Goal: Task Accomplishment & Management: Complete application form

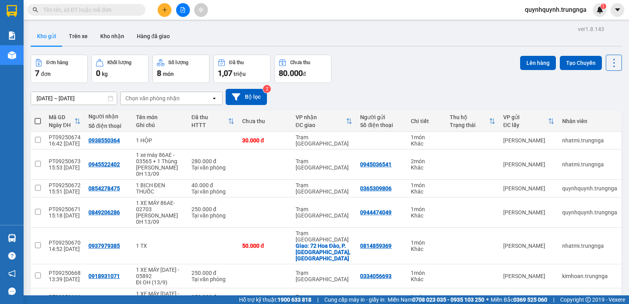
click at [164, 8] on icon "plus" at bounding box center [165, 10] width 6 height 6
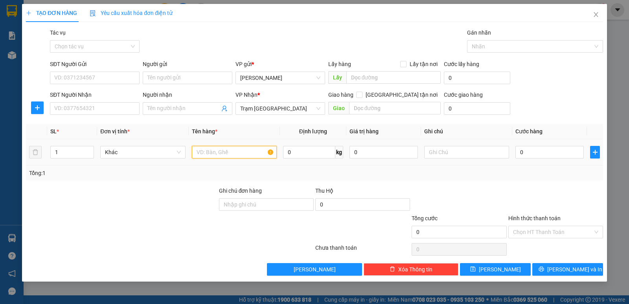
click at [212, 153] on input "text" at bounding box center [234, 152] width 85 height 13
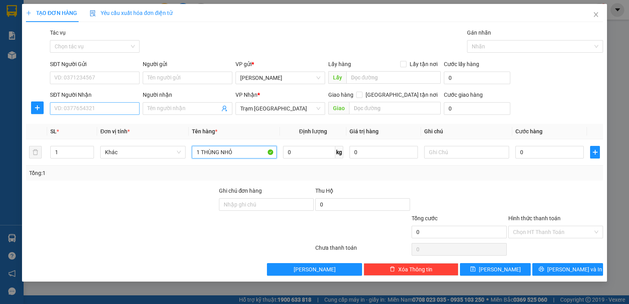
type input "1 THÙNG NHỎ"
click at [120, 111] on input "SĐT Người Nhận" at bounding box center [95, 108] width 90 height 13
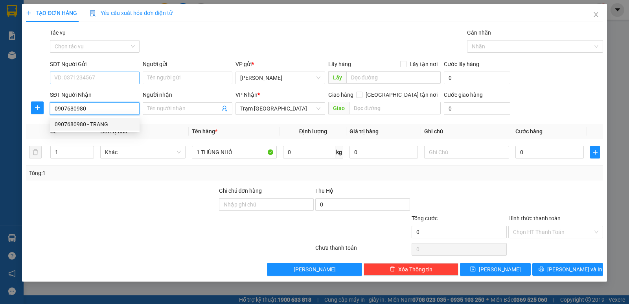
type input "0907680980"
click at [122, 81] on input "SĐT Người Gửi" at bounding box center [95, 78] width 90 height 13
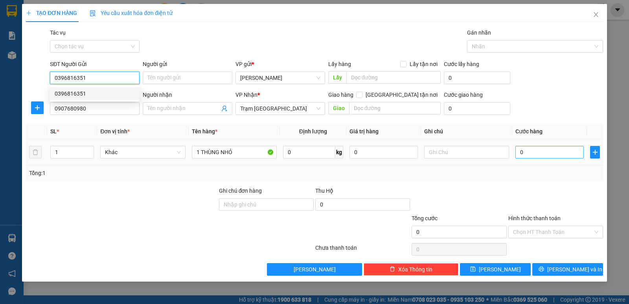
type input "0396816351"
click at [549, 157] on input "0" at bounding box center [550, 152] width 68 height 13
type input "3"
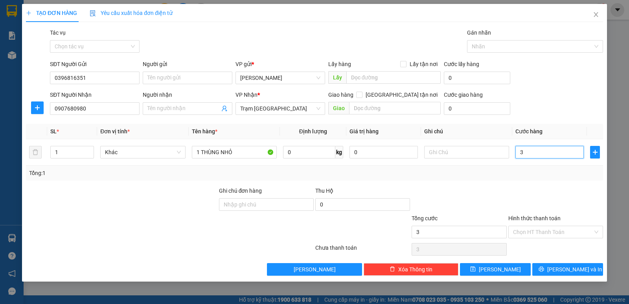
type input "30"
type input "30.000"
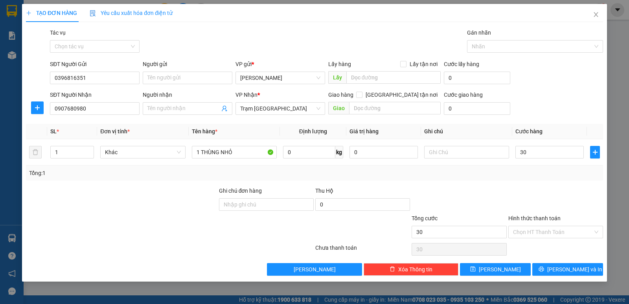
type input "30.000"
click at [535, 179] on div "Tổng: 1" at bounding box center [315, 173] width 578 height 15
click at [570, 270] on span "[PERSON_NAME] và In" at bounding box center [575, 269] width 55 height 9
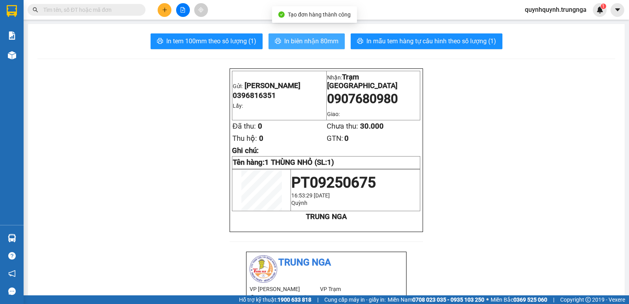
click at [325, 45] on span "In biên nhận 80mm" at bounding box center [311, 41] width 54 height 10
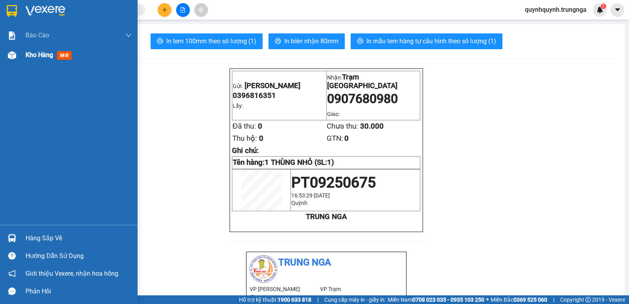
click at [24, 54] on div "Kho hàng mới" at bounding box center [69, 55] width 138 height 20
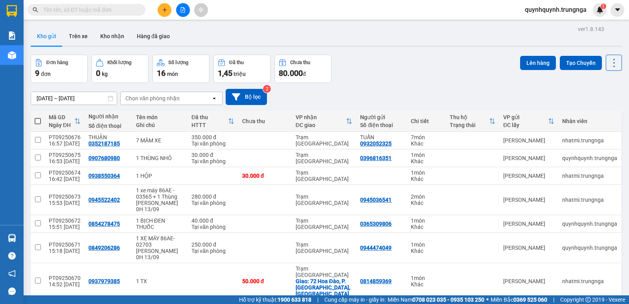
click at [167, 10] on icon "plus" at bounding box center [165, 10] width 6 height 6
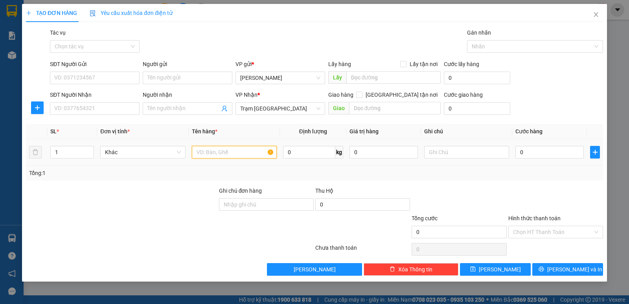
click at [214, 154] on input "text" at bounding box center [234, 152] width 85 height 13
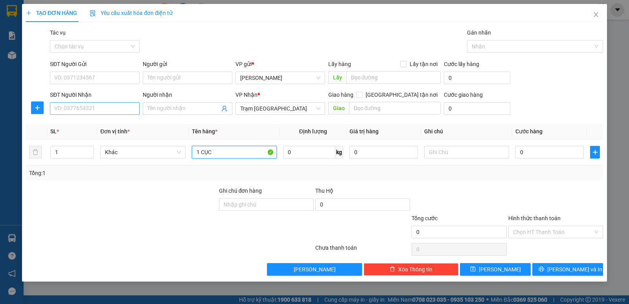
type input "1 CỤC"
click at [97, 108] on input "SĐT Người Nhận" at bounding box center [95, 108] width 90 height 13
type input "0903727604"
click at [106, 67] on div "SĐT Người Gửi" at bounding box center [95, 64] width 90 height 9
click at [106, 72] on input "SĐT Người Gửi" at bounding box center [95, 78] width 90 height 13
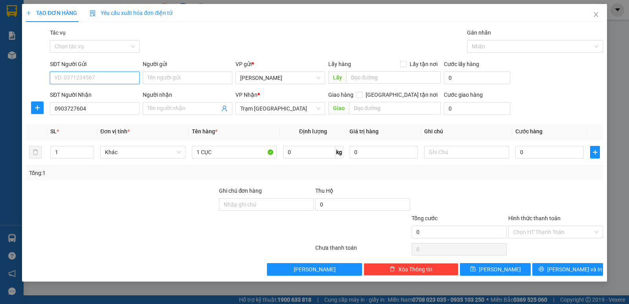
click at [108, 77] on input "SĐT Người Gửi" at bounding box center [95, 78] width 90 height 13
type input "0822670463"
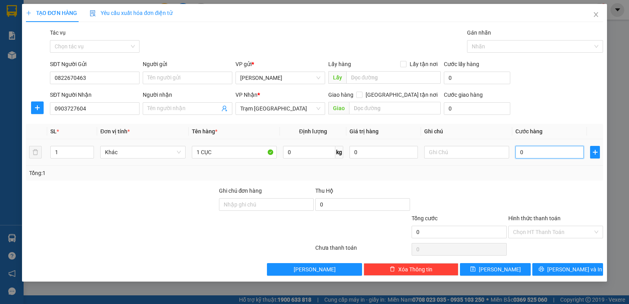
click at [554, 153] on input "0" at bounding box center [550, 152] width 68 height 13
type input "3"
type input "30"
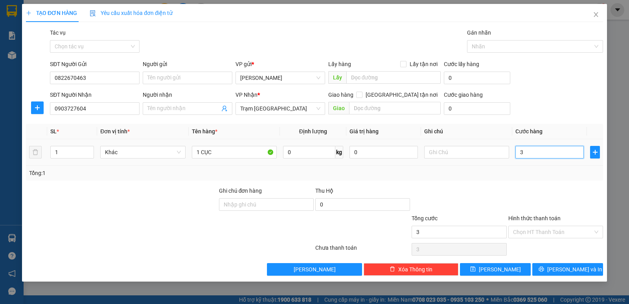
type input "30"
type input "30.000"
click at [547, 186] on div at bounding box center [556, 200] width 96 height 28
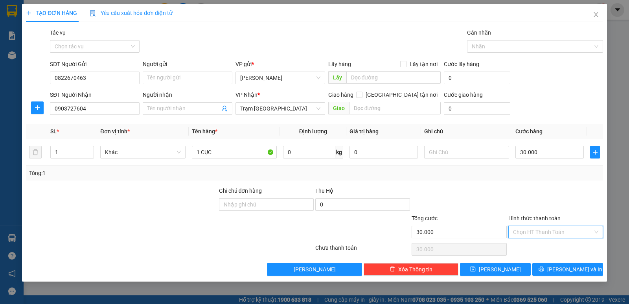
click at [539, 233] on input "Hình thức thanh toán" at bounding box center [553, 232] width 80 height 12
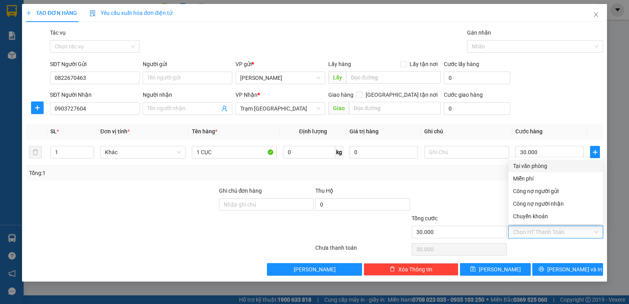
click at [529, 165] on div "Tại văn phòng" at bounding box center [555, 166] width 85 height 9
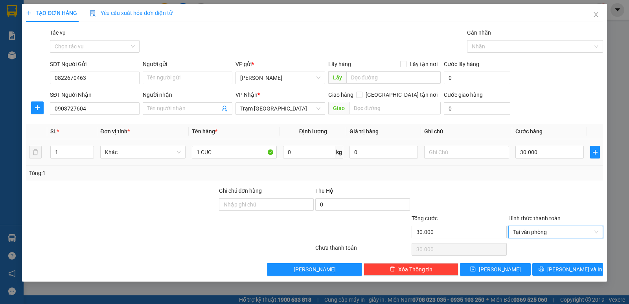
type input "0"
click at [571, 269] on span "[PERSON_NAME] và In" at bounding box center [575, 269] width 55 height 9
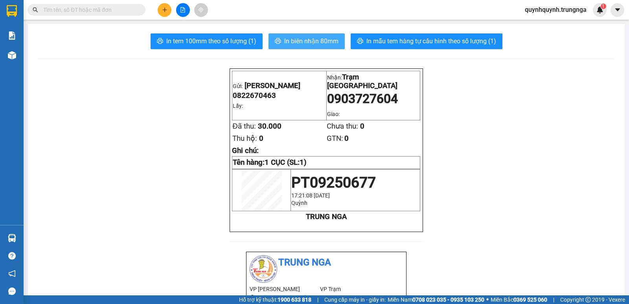
click at [320, 43] on span "In biên nhận 80mm" at bounding box center [311, 41] width 54 height 10
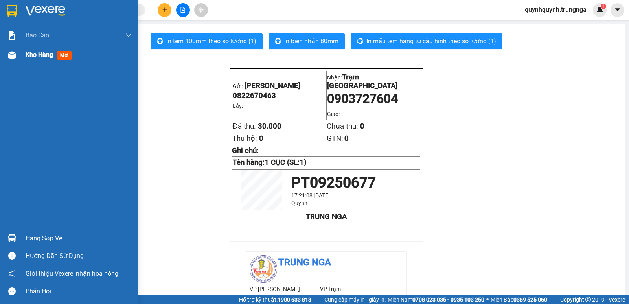
click at [49, 59] on div "Kho hàng mới" at bounding box center [50, 55] width 49 height 10
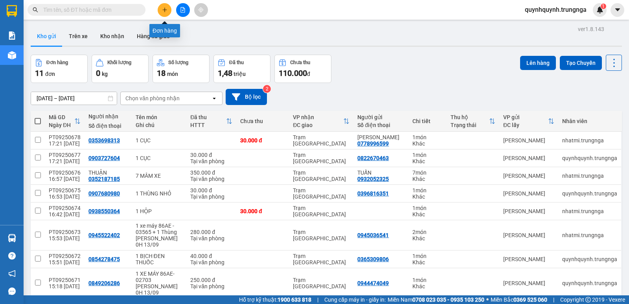
click at [166, 11] on icon "plus" at bounding box center [165, 10] width 6 height 6
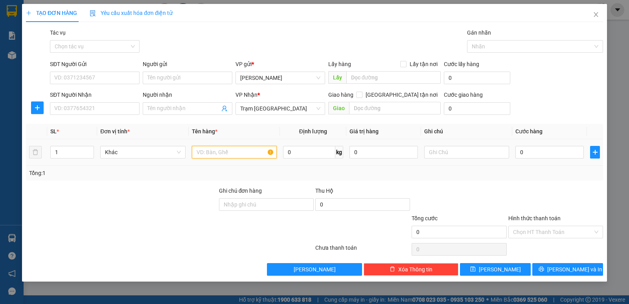
click at [212, 157] on input "text" at bounding box center [234, 152] width 85 height 13
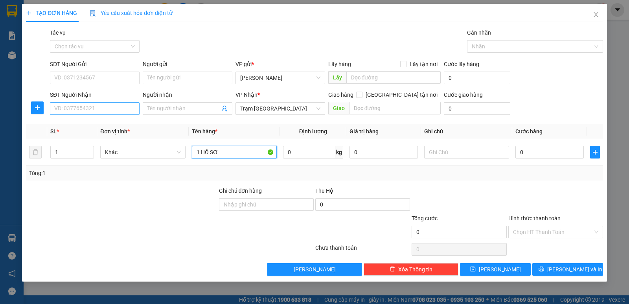
type input "1 HỒ SƠ"
click at [105, 109] on input "SĐT Người Nhận" at bounding box center [95, 108] width 90 height 13
type input "0936888855"
click at [104, 79] on input "SĐT Người Gửi" at bounding box center [95, 78] width 90 height 13
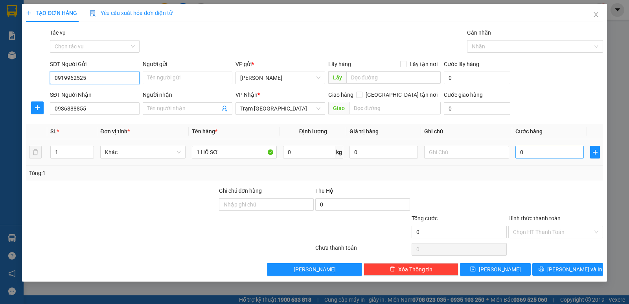
type input "0919962525"
click at [546, 155] on input "0" at bounding box center [550, 152] width 68 height 13
type input "3"
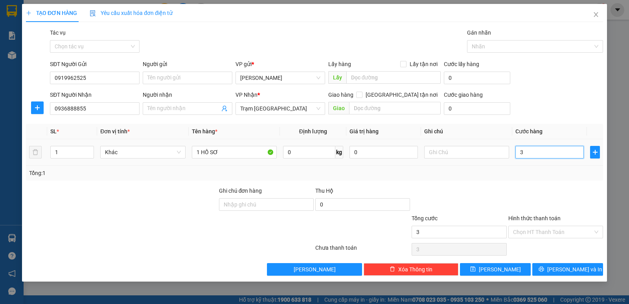
type input "30"
type input "30.000"
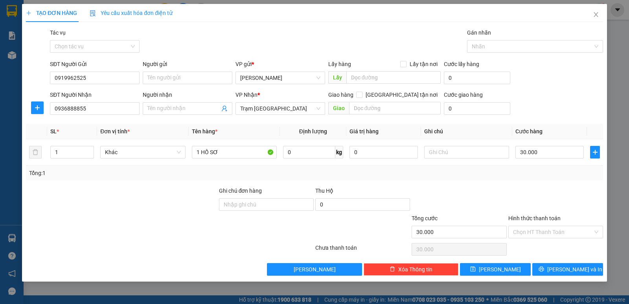
drag, startPoint x: 547, startPoint y: 170, endPoint x: 553, endPoint y: 173, distance: 6.9
click at [547, 170] on div "Tổng: 1" at bounding box center [314, 173] width 571 height 9
click at [562, 227] on input "Hình thức thanh toán" at bounding box center [553, 232] width 80 height 12
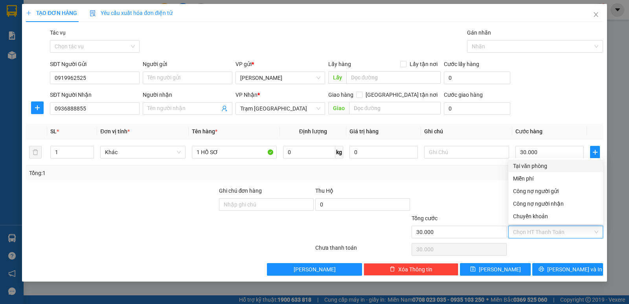
click at [524, 166] on div "Tại văn phòng" at bounding box center [555, 166] width 85 height 9
type input "0"
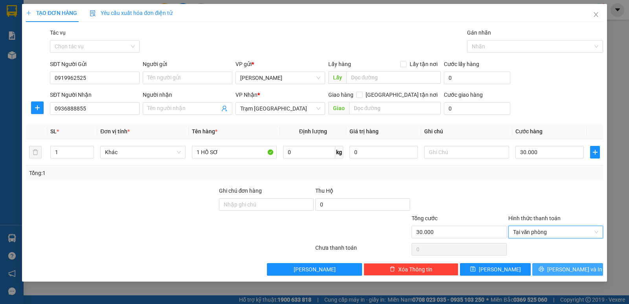
click at [568, 266] on span "[PERSON_NAME] và In" at bounding box center [575, 269] width 55 height 9
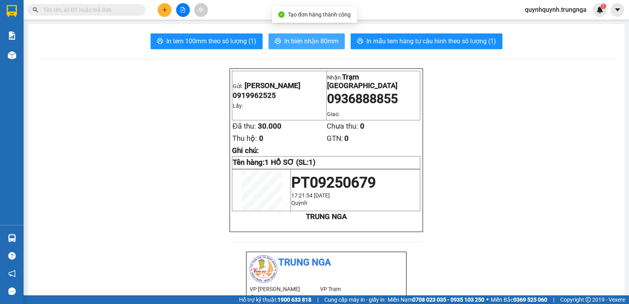
click at [321, 42] on span "In biên nhận 80mm" at bounding box center [311, 41] width 54 height 10
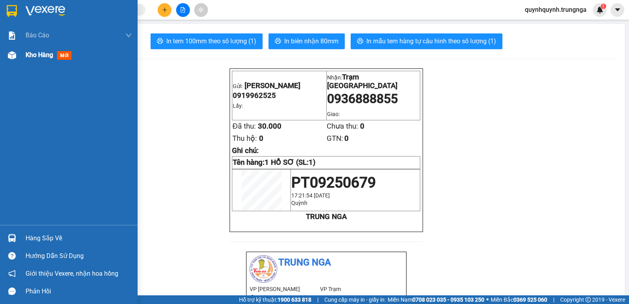
click at [22, 55] on div "Kho hàng mới" at bounding box center [69, 55] width 138 height 20
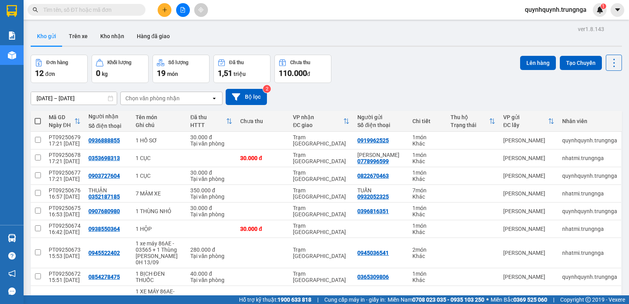
click at [136, 11] on input "text" at bounding box center [89, 10] width 93 height 9
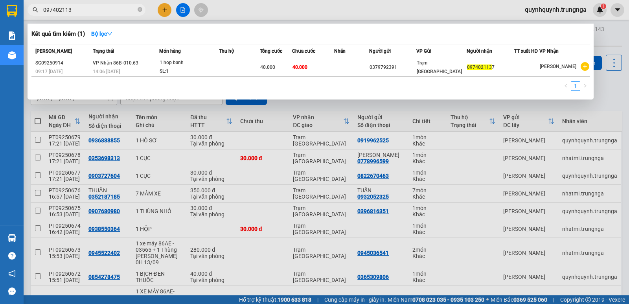
type input "0974021137"
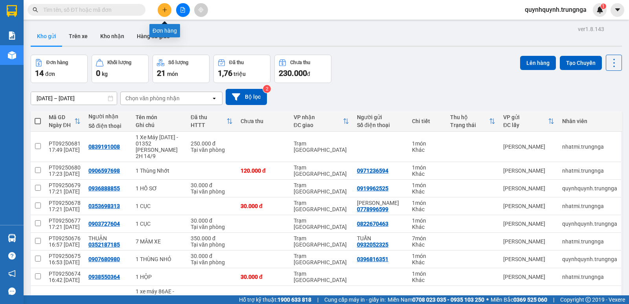
click at [166, 8] on icon "plus" at bounding box center [165, 10] width 6 height 6
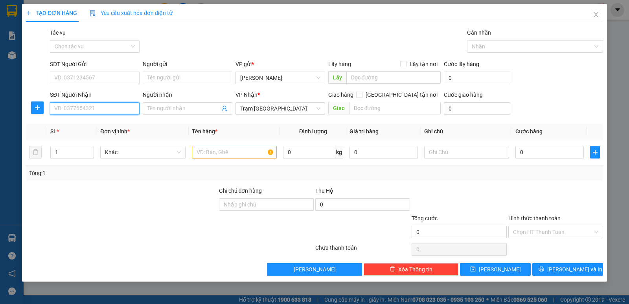
click at [118, 112] on input "SĐT Người Nhận" at bounding box center [95, 108] width 90 height 13
click at [230, 152] on input "text" at bounding box center [234, 152] width 85 height 13
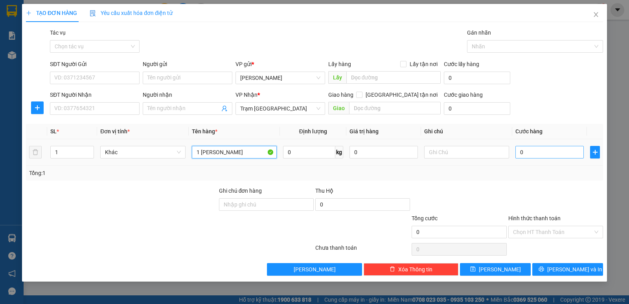
type input "1 [PERSON_NAME]"
click at [540, 150] on input "0" at bounding box center [550, 152] width 68 height 13
type input "5"
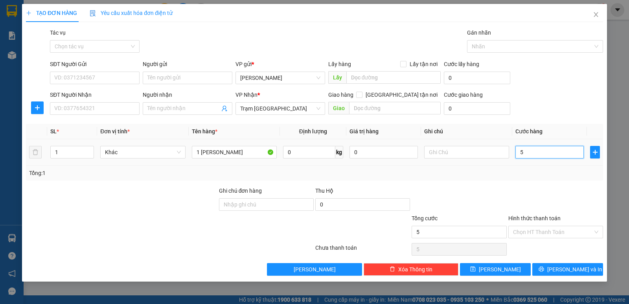
type input "50"
type input "50.000"
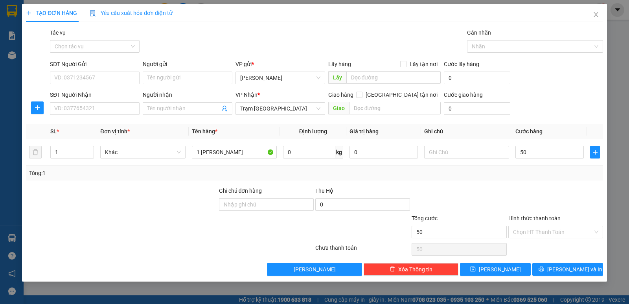
type input "50.000"
click at [531, 176] on div "Tổng: 1" at bounding box center [314, 173] width 571 height 9
click at [113, 110] on input "SĐT Người Nhận" at bounding box center [95, 108] width 90 height 13
type input "0908030305"
click at [108, 81] on input "SĐT Người Gửi" at bounding box center [95, 78] width 90 height 13
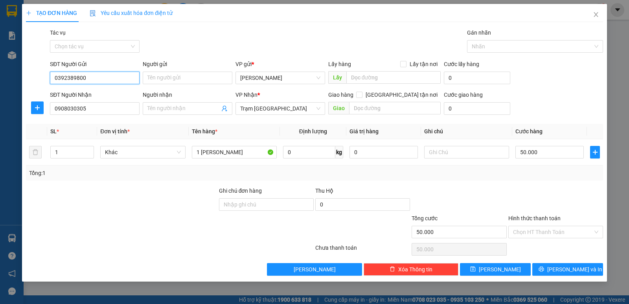
type input "0392389800"
click at [454, 186] on div at bounding box center [459, 200] width 96 height 28
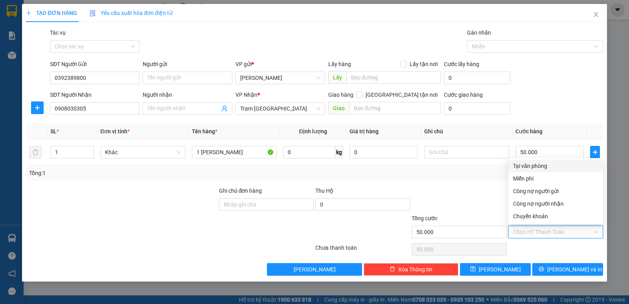
click at [547, 227] on input "Hình thức thanh toán" at bounding box center [553, 232] width 80 height 12
click at [529, 166] on div "Tại văn phòng" at bounding box center [555, 166] width 85 height 9
type input "0"
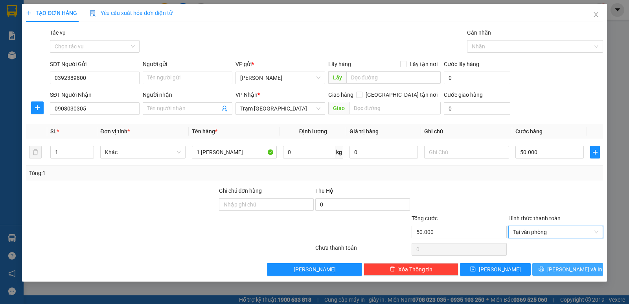
click at [580, 269] on span "[PERSON_NAME] và In" at bounding box center [575, 269] width 55 height 9
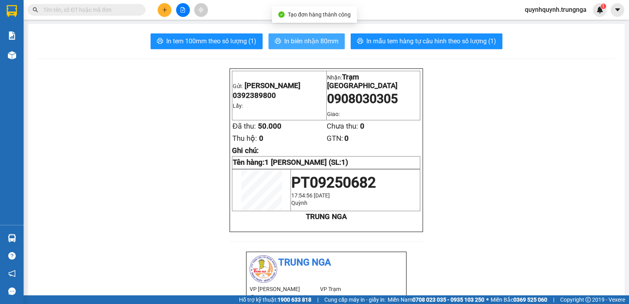
click at [323, 43] on span "In biên nhận 80mm" at bounding box center [311, 41] width 54 height 10
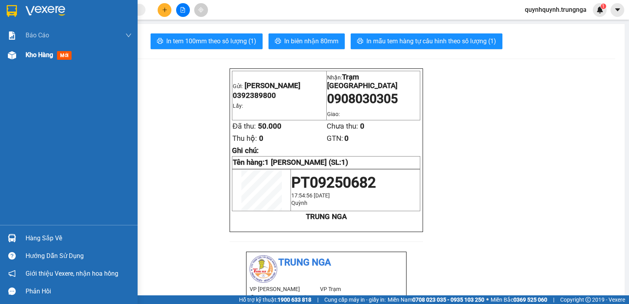
click at [44, 56] on span "Kho hàng" at bounding box center [40, 54] width 28 height 7
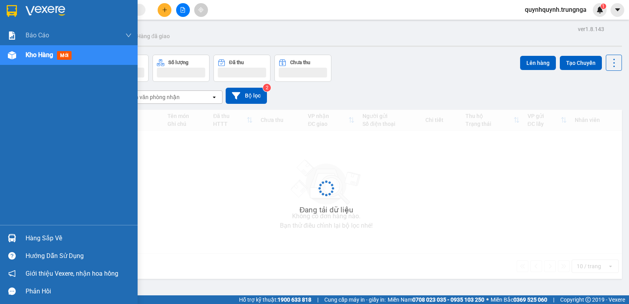
click at [44, 56] on span "Kho hàng" at bounding box center [40, 54] width 28 height 7
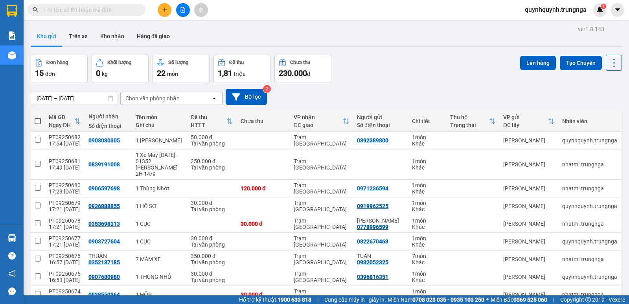
click at [121, 14] on input "text" at bounding box center [89, 10] width 93 height 9
click at [165, 10] on icon "plus" at bounding box center [164, 9] width 0 height 4
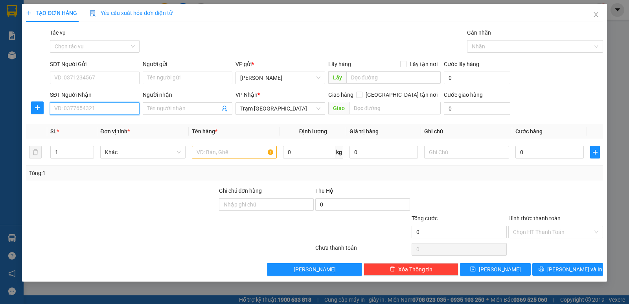
click at [103, 107] on input "SĐT Người Nhận" at bounding box center [95, 108] width 90 height 13
type input "0868661449"
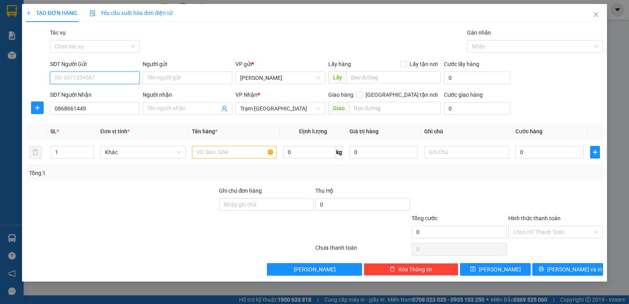
click at [94, 78] on input "SĐT Người Gửi" at bounding box center [95, 78] width 90 height 13
type input "0913417263"
click at [225, 152] on input "text" at bounding box center [234, 152] width 85 height 13
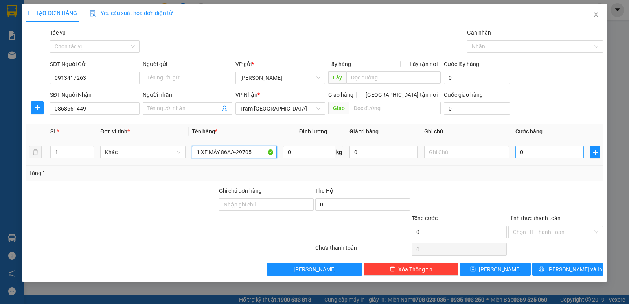
type input "1 XE MÁY 86AA-29705"
click at [551, 152] on input "0" at bounding box center [550, 152] width 68 height 13
type input "2"
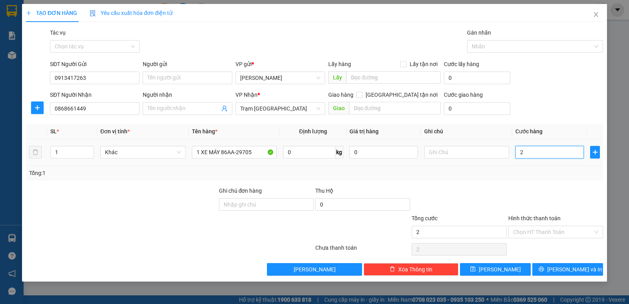
type input "25"
type input "250"
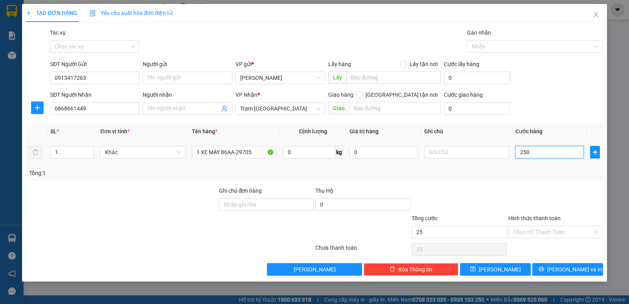
type input "250"
type input "250.000"
click at [551, 177] on div "Tổng: 1" at bounding box center [315, 173] width 578 height 15
click at [552, 234] on input "Hình thức thanh toán" at bounding box center [553, 232] width 80 height 12
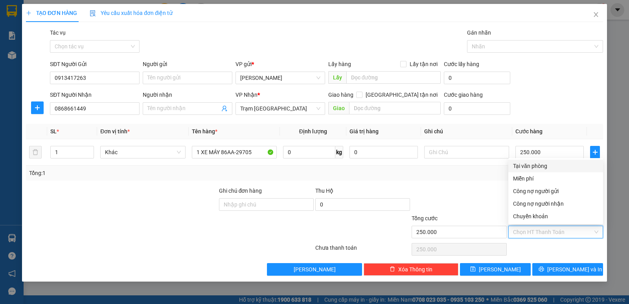
click at [538, 164] on div "Tại văn phòng" at bounding box center [555, 166] width 85 height 9
type input "0"
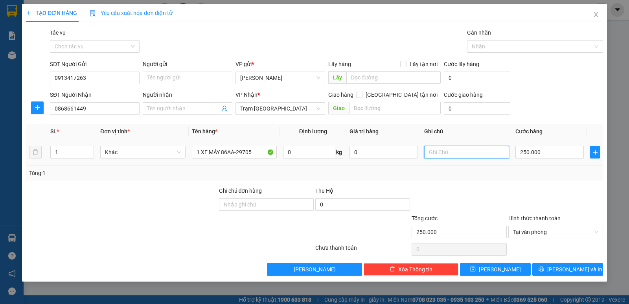
click at [466, 153] on input "text" at bounding box center [467, 152] width 85 height 13
type input "D"
type input "ĐI KHUYA 14/09"
click at [473, 176] on div "Tổng: 1" at bounding box center [314, 173] width 571 height 9
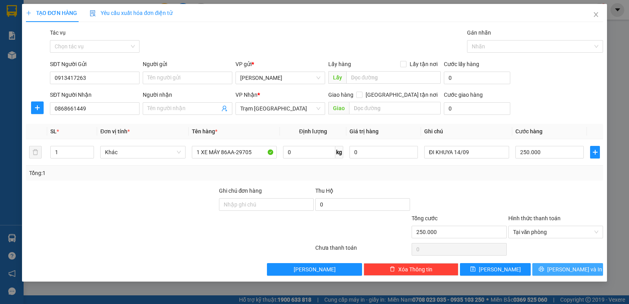
click at [569, 269] on span "[PERSON_NAME] và In" at bounding box center [575, 269] width 55 height 9
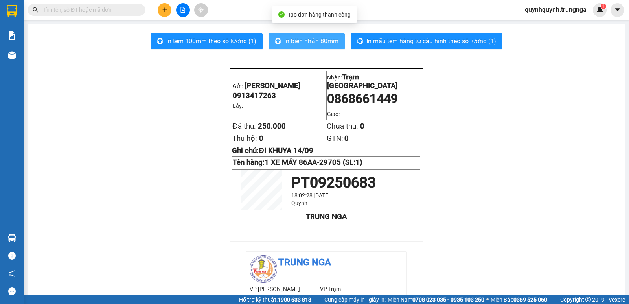
click at [327, 46] on button "In biên nhận 80mm" at bounding box center [307, 41] width 76 height 16
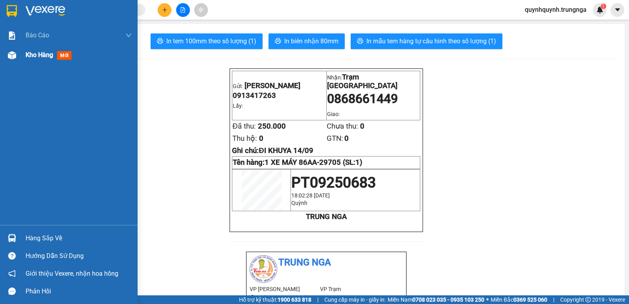
click at [34, 55] on span "Kho hàng" at bounding box center [40, 54] width 28 height 7
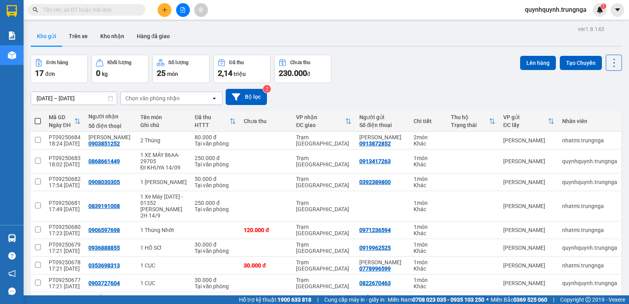
click at [166, 15] on button at bounding box center [165, 10] width 14 height 14
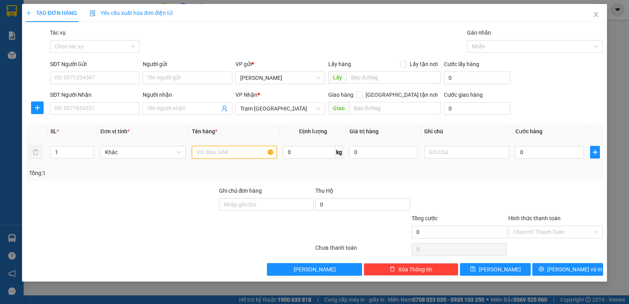
click at [230, 150] on input "text" at bounding box center [234, 152] width 85 height 13
type input "1 THÙNG ĐỒ ĂN"
drag, startPoint x: 112, startPoint y: 115, endPoint x: 117, endPoint y: 109, distance: 7.5
click at [112, 114] on div "SĐT Người Nhận VD: 0377654321" at bounding box center [95, 104] width 90 height 28
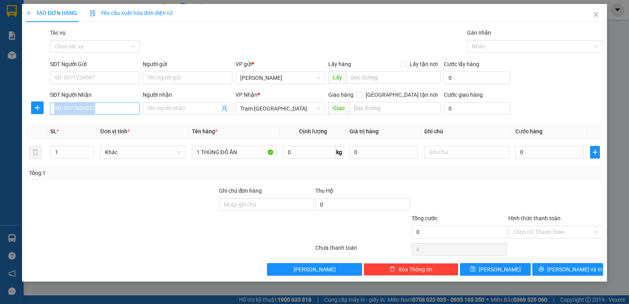
click at [117, 109] on input "SĐT Người Nhận" at bounding box center [95, 108] width 90 height 13
type input "0971632502"
click at [108, 71] on div "SĐT Người Gửi" at bounding box center [95, 66] width 90 height 12
click at [110, 78] on input "SĐT Người Gửi" at bounding box center [95, 78] width 90 height 13
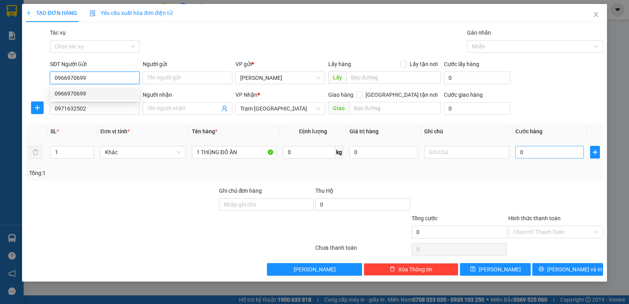
type input "0966970699"
click at [548, 149] on input "0" at bounding box center [550, 152] width 68 height 13
type input "4"
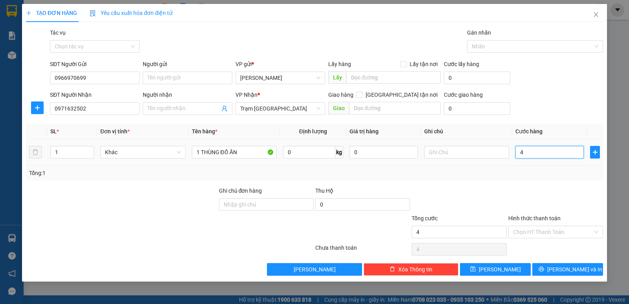
type input "40"
type input "40.000"
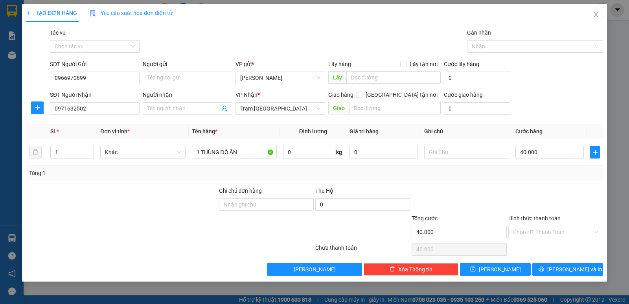
click at [530, 178] on div "Tổng: 1" at bounding box center [315, 173] width 578 height 15
click at [545, 230] on input "Hình thức thanh toán" at bounding box center [553, 232] width 80 height 12
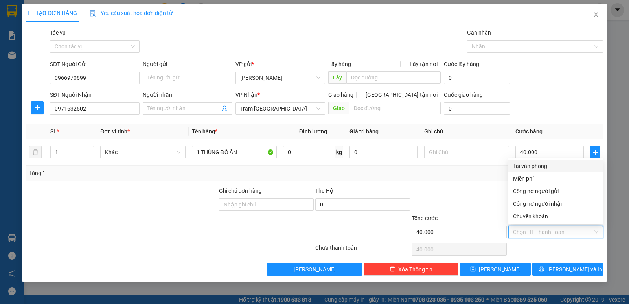
click at [533, 167] on div "Tại văn phòng" at bounding box center [555, 166] width 85 height 9
type input "0"
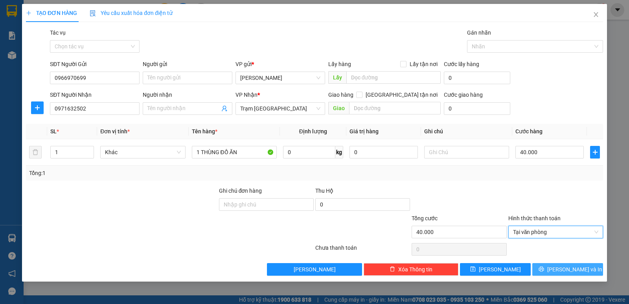
click at [570, 270] on span "[PERSON_NAME] và In" at bounding box center [575, 269] width 55 height 9
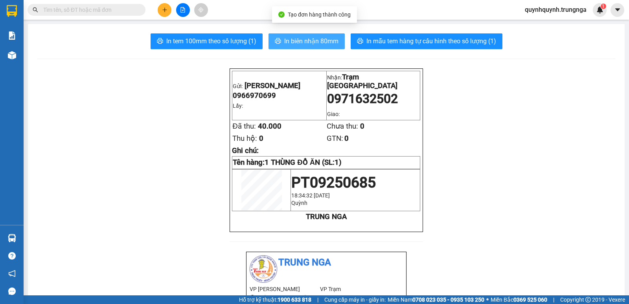
click at [333, 44] on span "In biên nhận 80mm" at bounding box center [311, 41] width 54 height 10
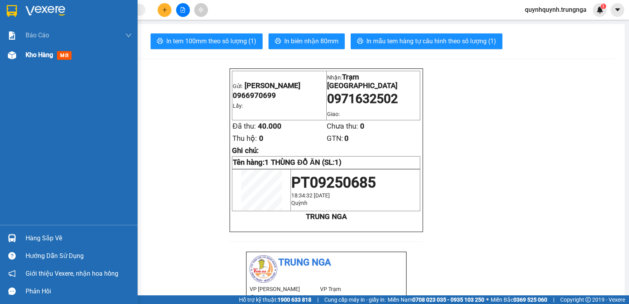
click at [19, 54] on div "Kho hàng mới" at bounding box center [69, 55] width 138 height 20
